Goal: Task Accomplishment & Management: Use online tool/utility

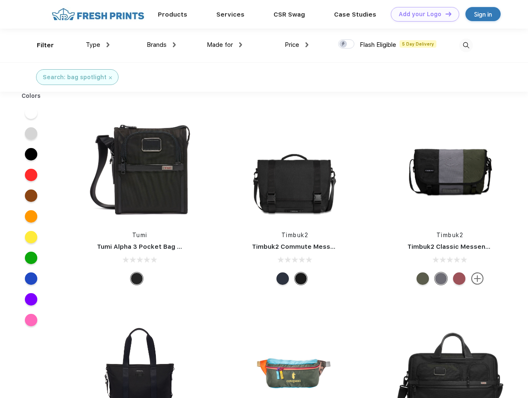
click at [422, 14] on link "Add your Logo Design Tool" at bounding box center [425, 14] width 68 height 15
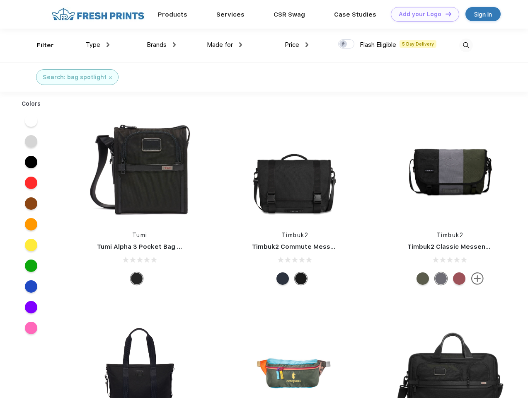
click at [0, 0] on div "Design Tool" at bounding box center [0, 0] width 0 height 0
click at [445, 14] on link "Add your Logo Design Tool" at bounding box center [425, 14] width 68 height 15
click at [40, 45] on div "Filter" at bounding box center [45, 46] width 17 height 10
click at [98, 45] on span "Type" at bounding box center [93, 44] width 15 height 7
click at [161, 45] on span "Brands" at bounding box center [157, 44] width 20 height 7
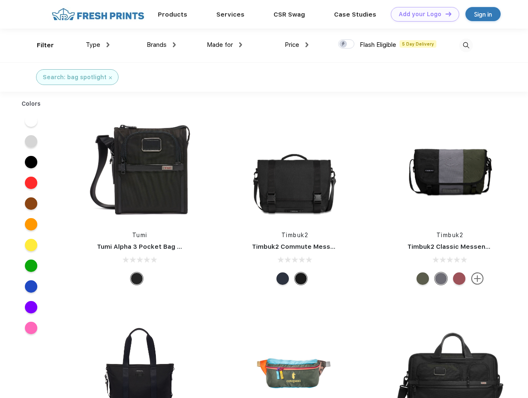
click at [225, 45] on span "Made for" at bounding box center [220, 44] width 26 height 7
click at [297, 45] on span "Price" at bounding box center [292, 44] width 15 height 7
click at [347, 44] on div at bounding box center [346, 43] width 16 height 9
click at [344, 44] on input "checkbox" at bounding box center [340, 41] width 5 height 5
click at [466, 45] on img at bounding box center [466, 46] width 14 height 14
